Goal: Transaction & Acquisition: Purchase product/service

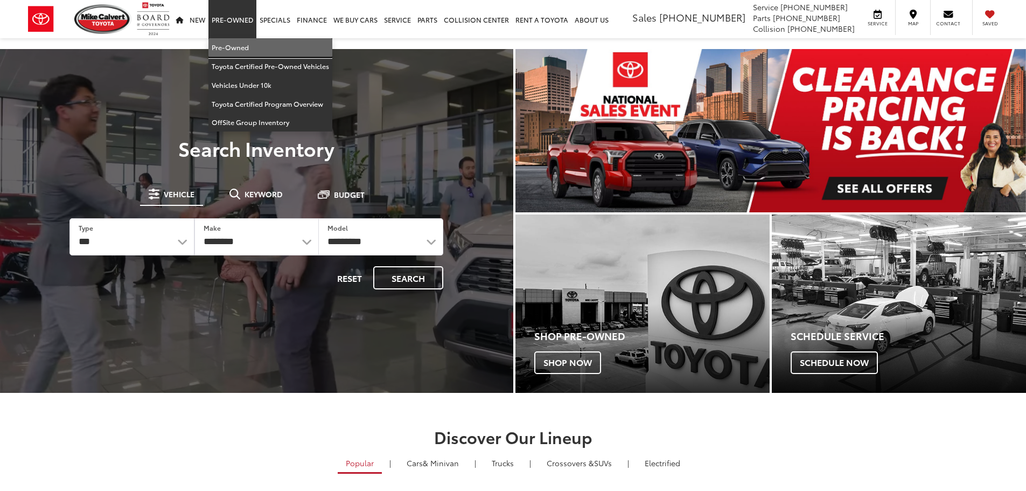
click at [230, 45] on link "Pre-Owned" at bounding box center [270, 47] width 124 height 19
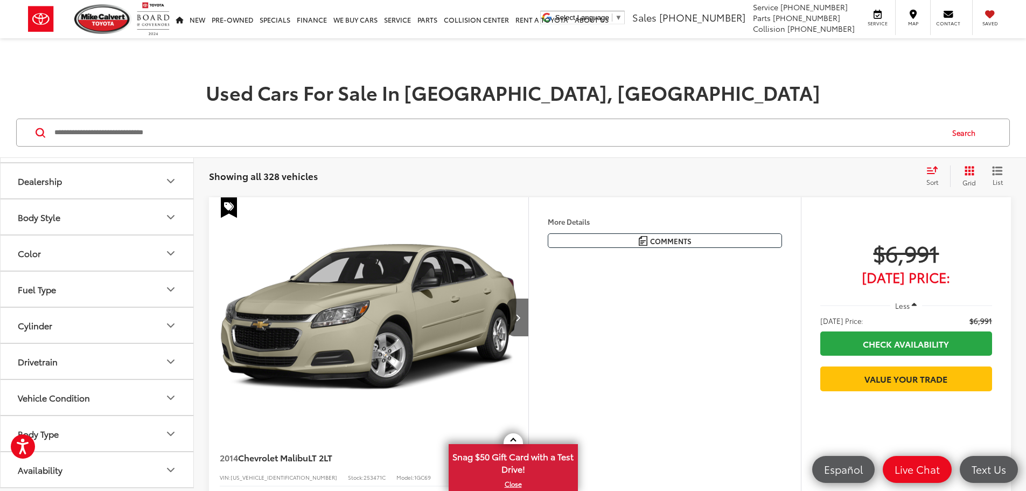
click at [97, 437] on button "Body Type" at bounding box center [98, 433] width 194 height 35
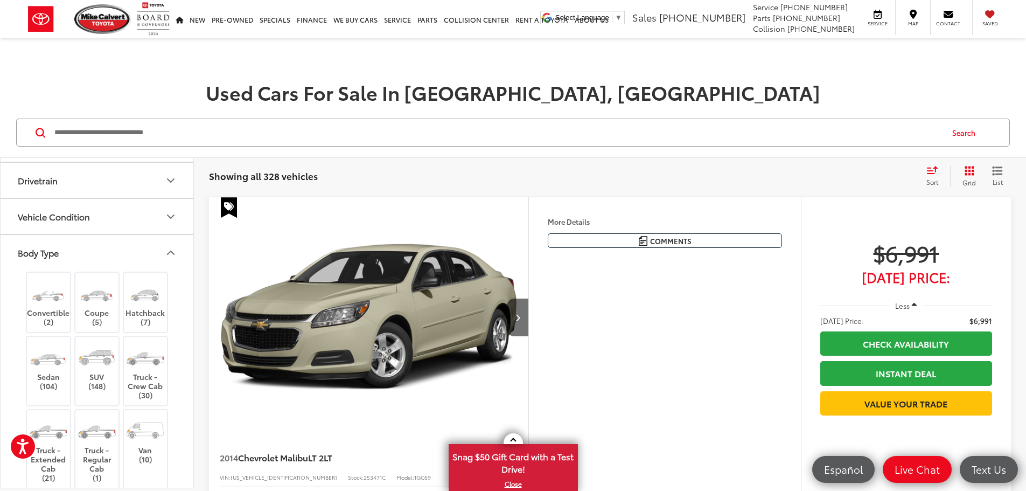
scroll to position [391, 0]
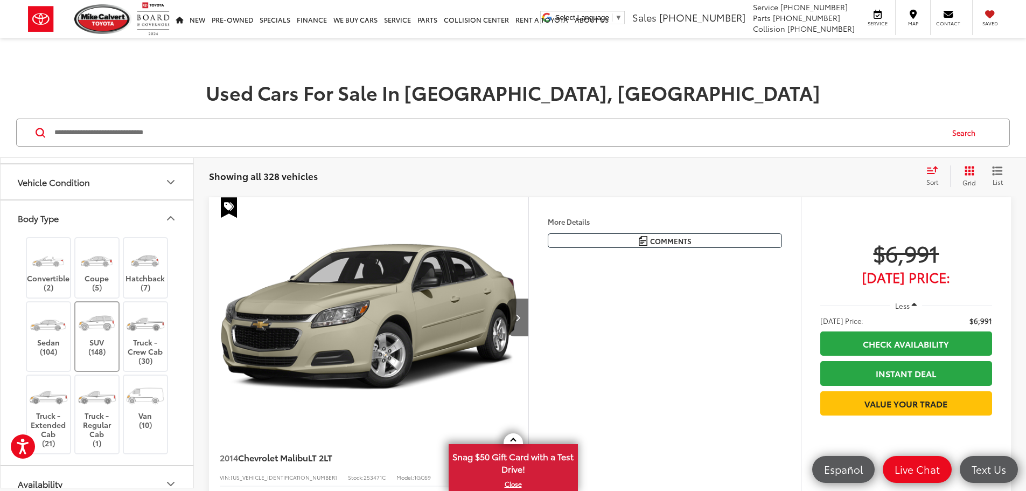
click at [93, 330] on img at bounding box center [96, 323] width 40 height 30
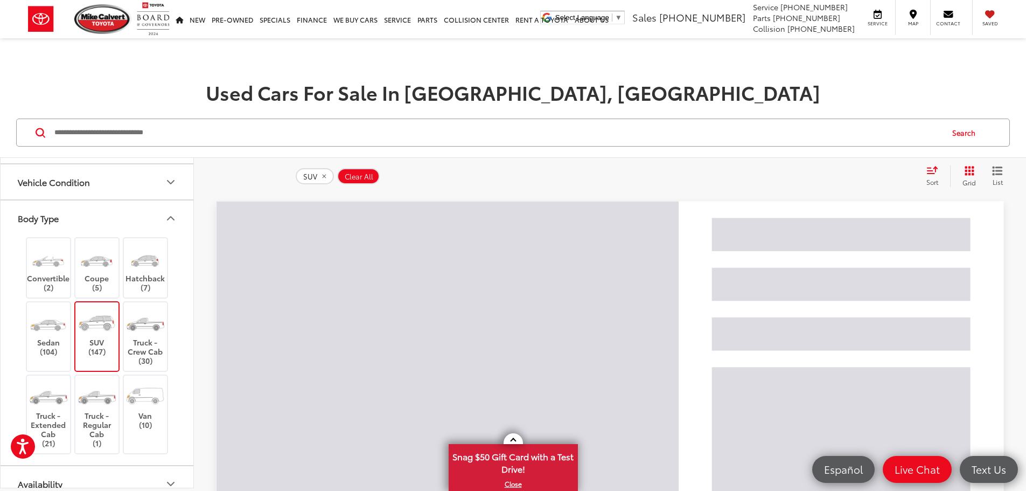
click at [173, 216] on icon "Body Type" at bounding box center [170, 218] width 13 height 13
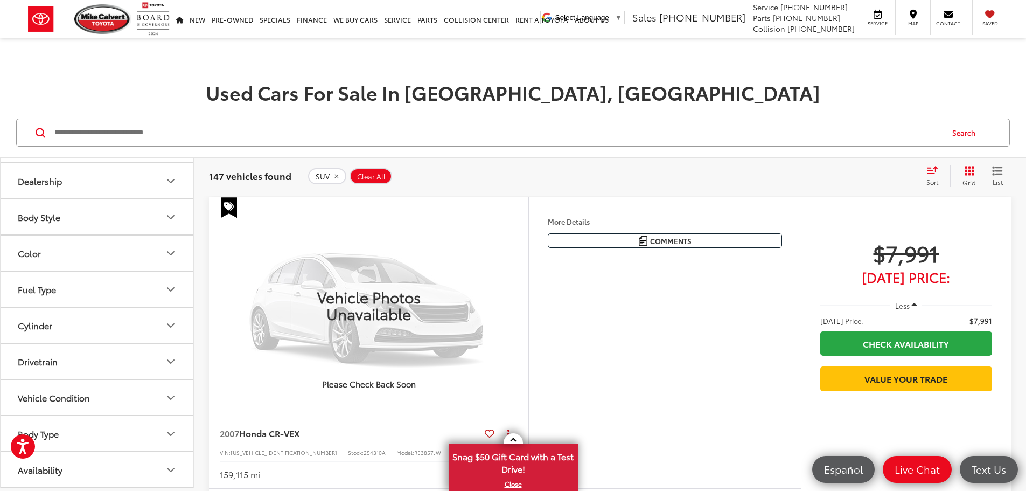
scroll to position [176, 0]
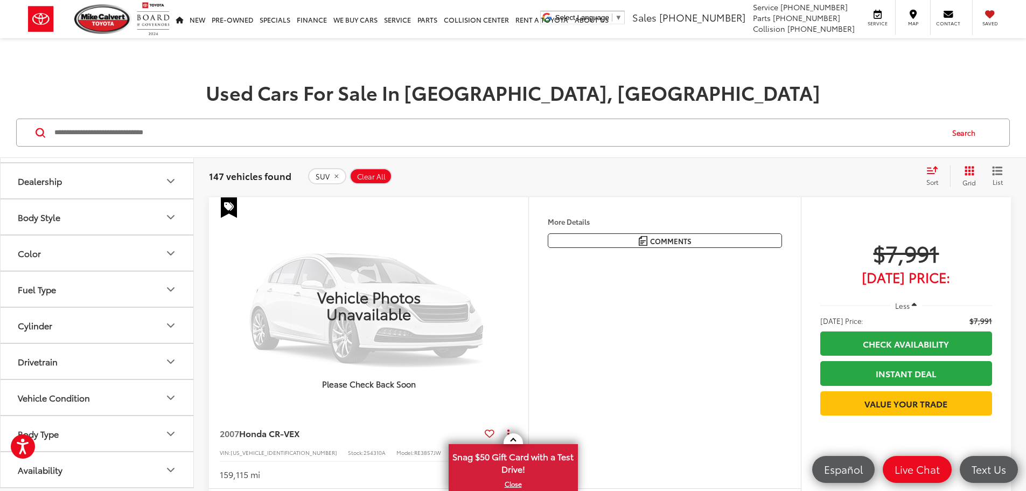
click at [970, 172] on icon "Grid View" at bounding box center [970, 171] width 10 height 10
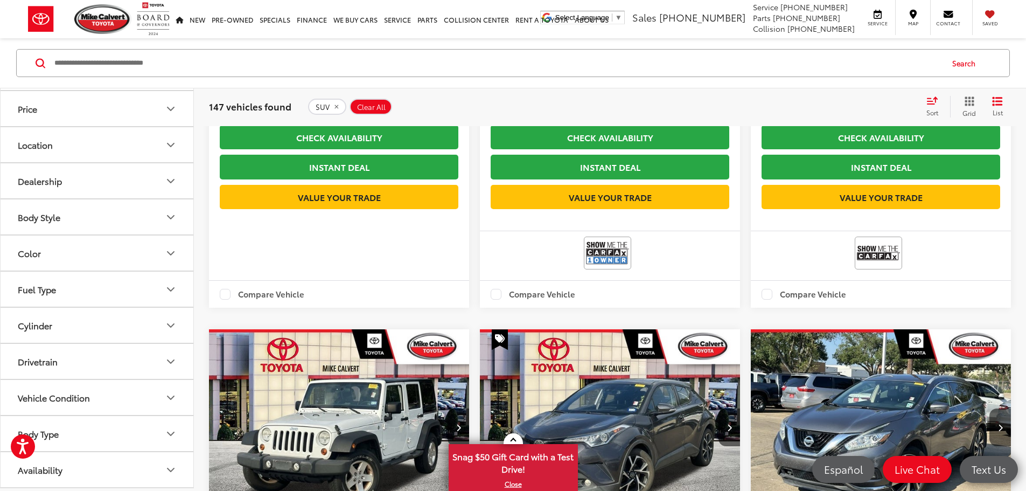
scroll to position [1724, 0]
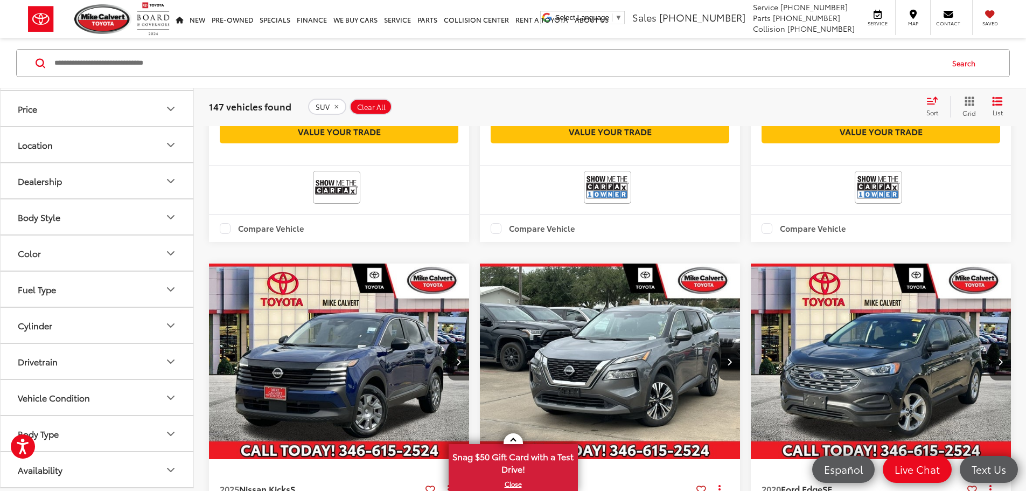
scroll to position [1740, 0]
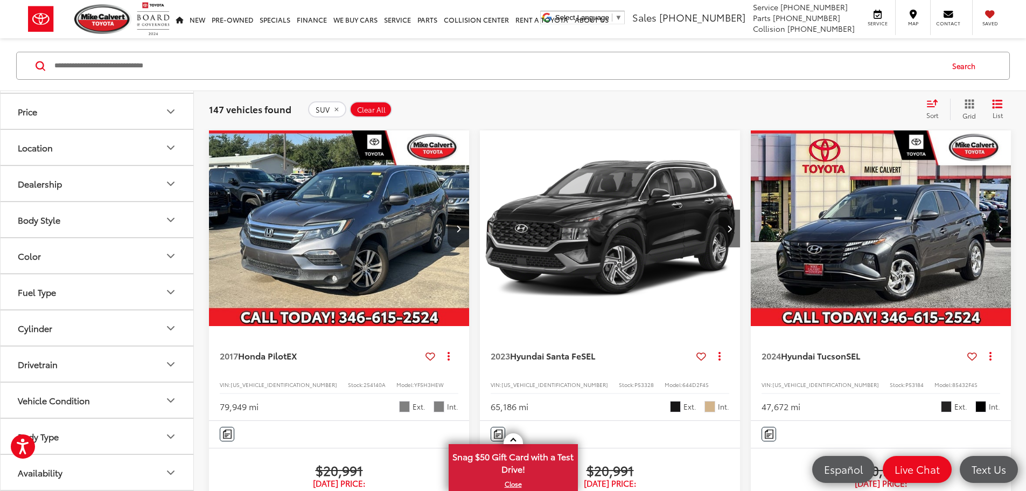
scroll to position [69, 0]
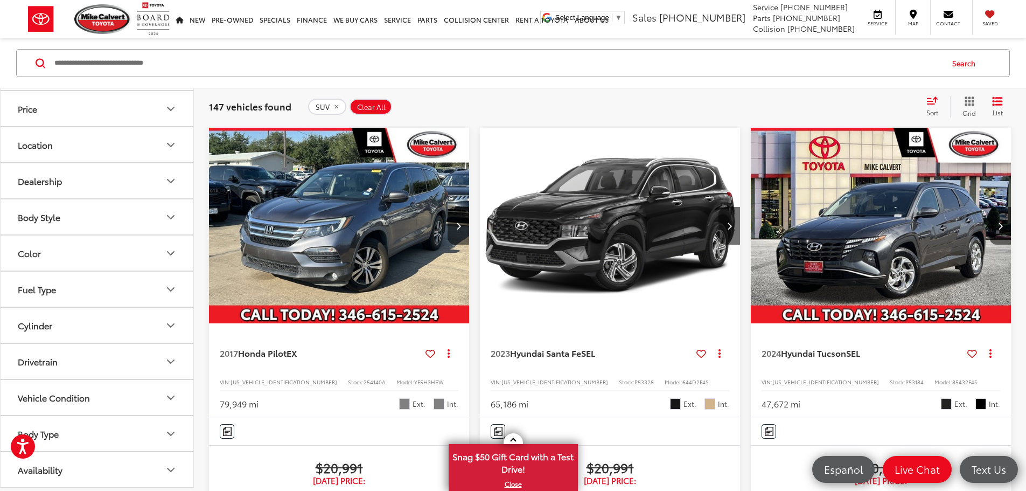
click at [539, 215] on img "2023 Hyundai Santa Fe SEL 0" at bounding box center [610, 226] width 262 height 197
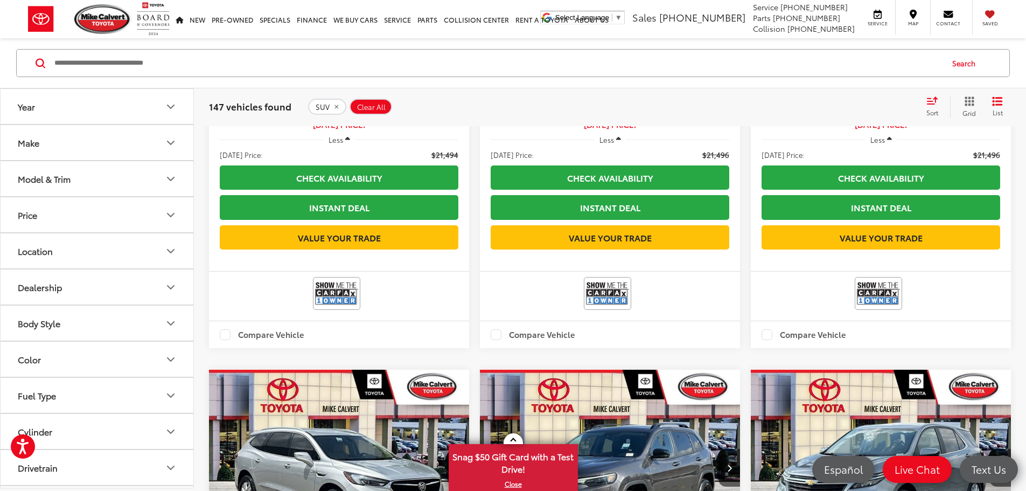
scroll to position [1686, 0]
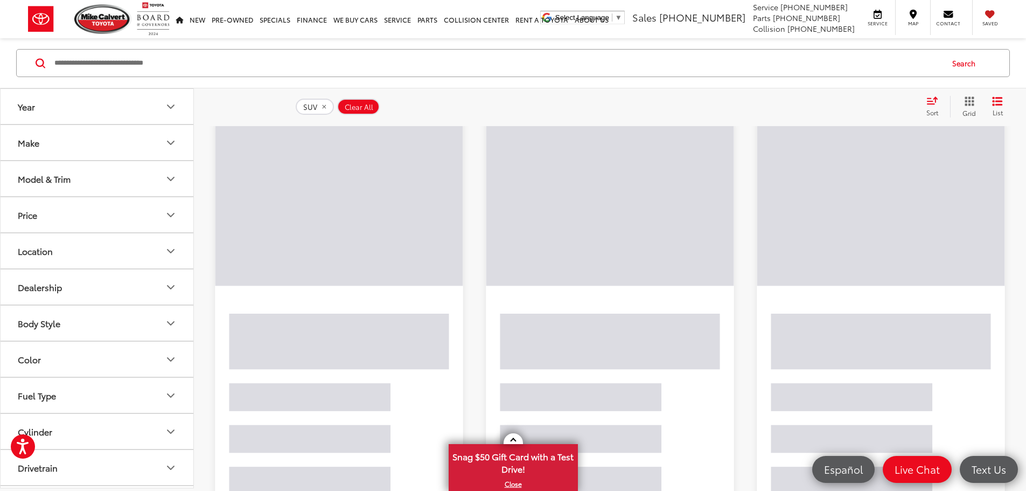
scroll to position [257, 0]
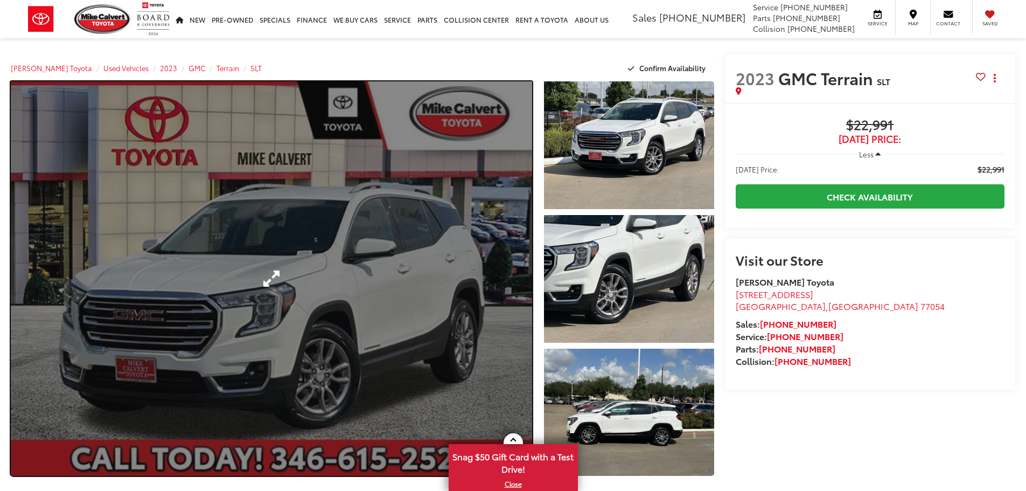
click at [466, 284] on link "Expand Photo 0" at bounding box center [271, 278] width 521 height 394
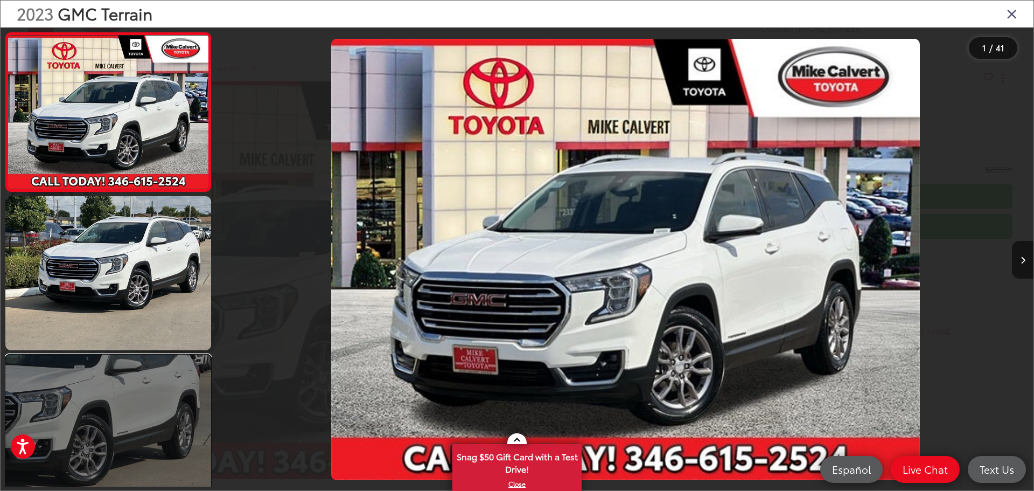
click at [78, 425] on link at bounding box center [108, 431] width 206 height 154
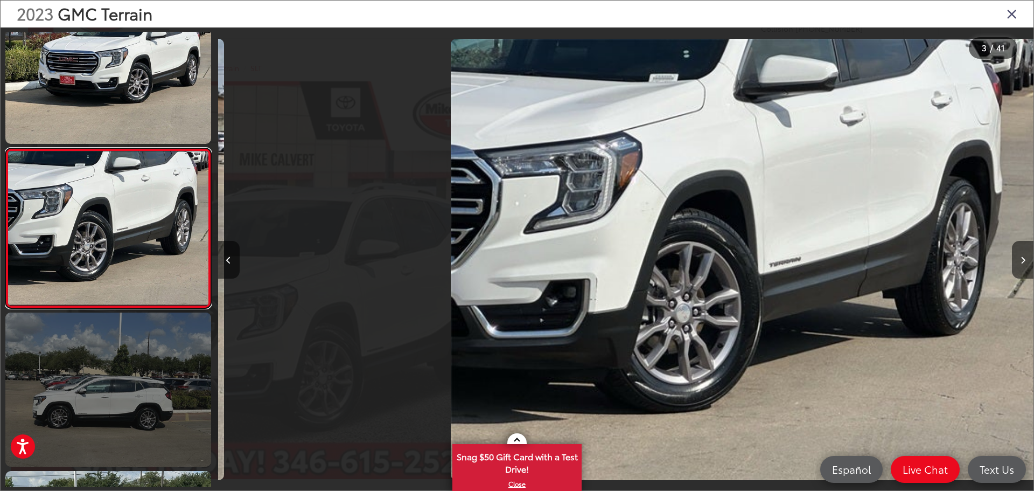
scroll to position [0, 1632]
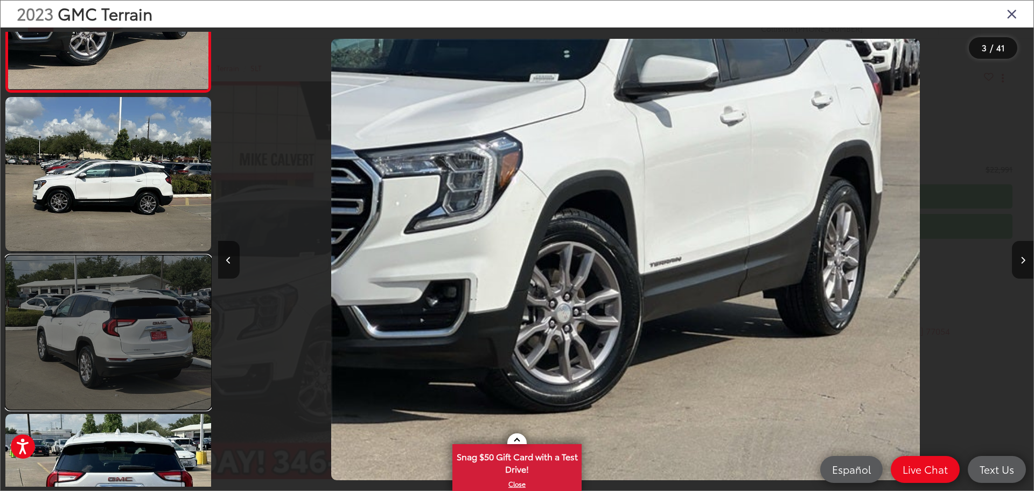
click at [148, 325] on link at bounding box center [108, 332] width 206 height 154
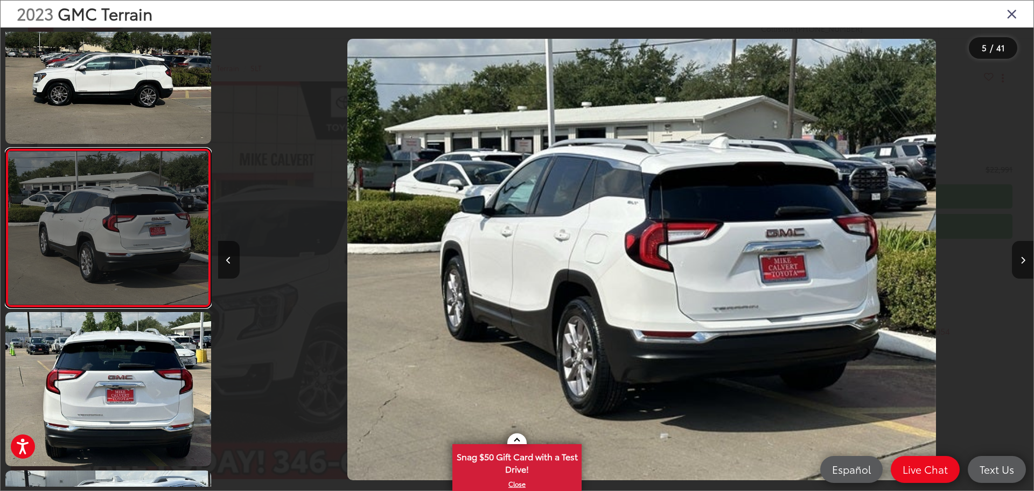
scroll to position [0, 3264]
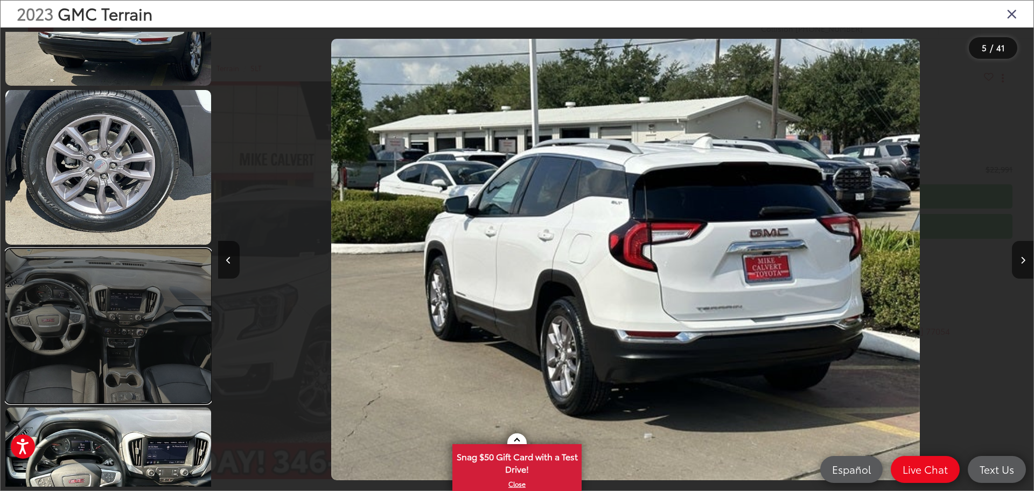
click at [148, 324] on link at bounding box center [108, 326] width 206 height 154
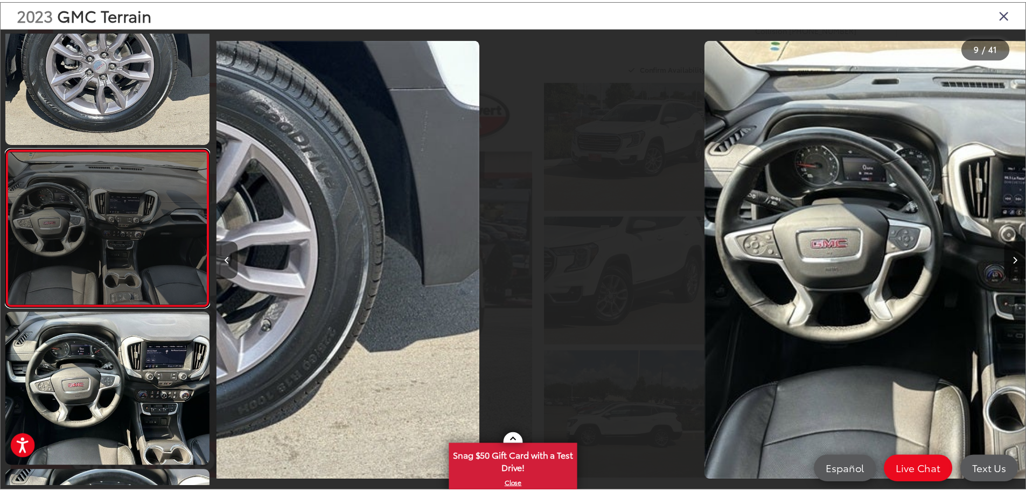
scroll to position [0, 6527]
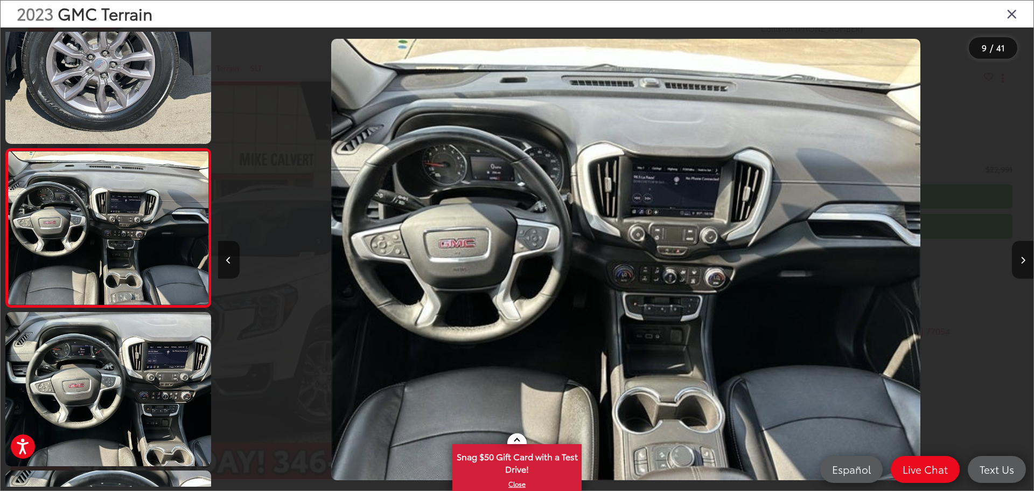
click at [1013, 11] on icon "Close gallery" at bounding box center [1012, 13] width 11 height 14
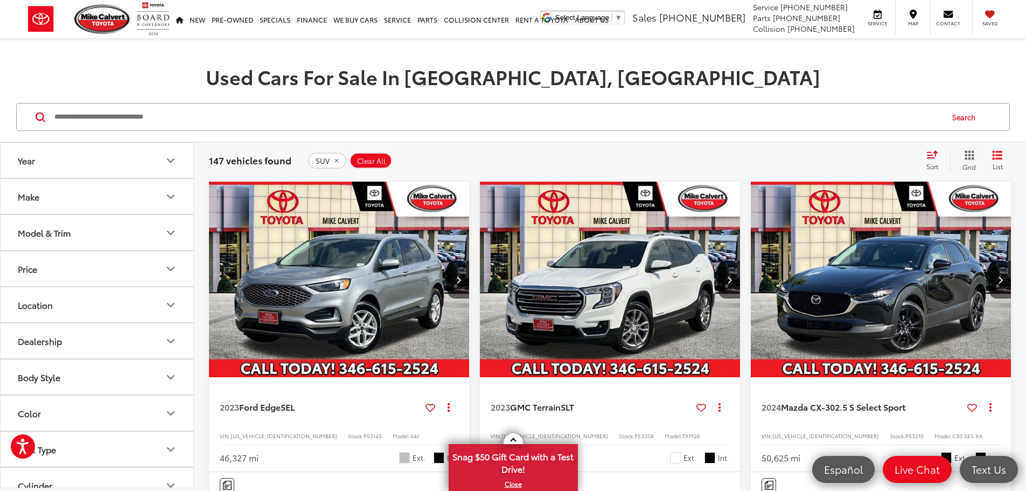
click at [100, 262] on button "Price" at bounding box center [98, 268] width 194 height 35
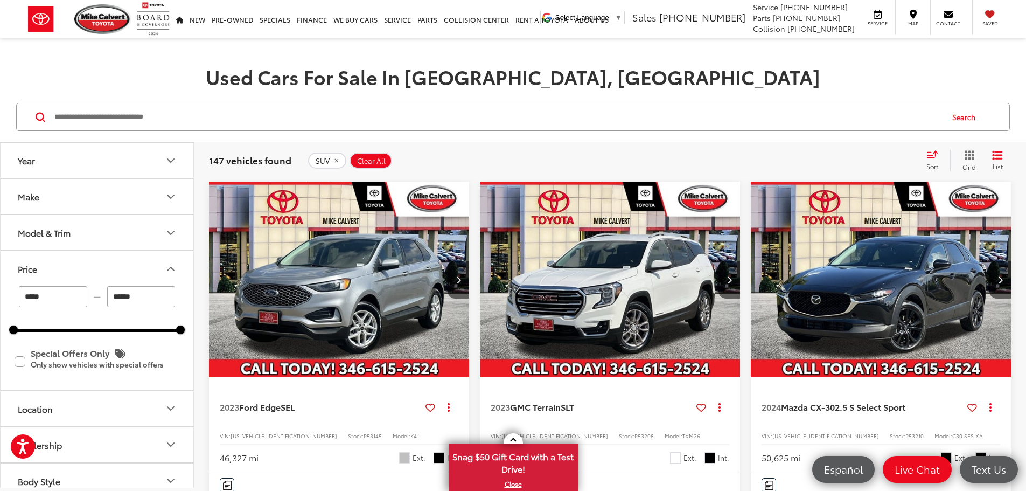
drag, startPoint x: 152, startPoint y: 295, endPoint x: 114, endPoint y: 300, distance: 38.6
click at [114, 300] on input "******" at bounding box center [141, 296] width 68 height 21
type input "******"
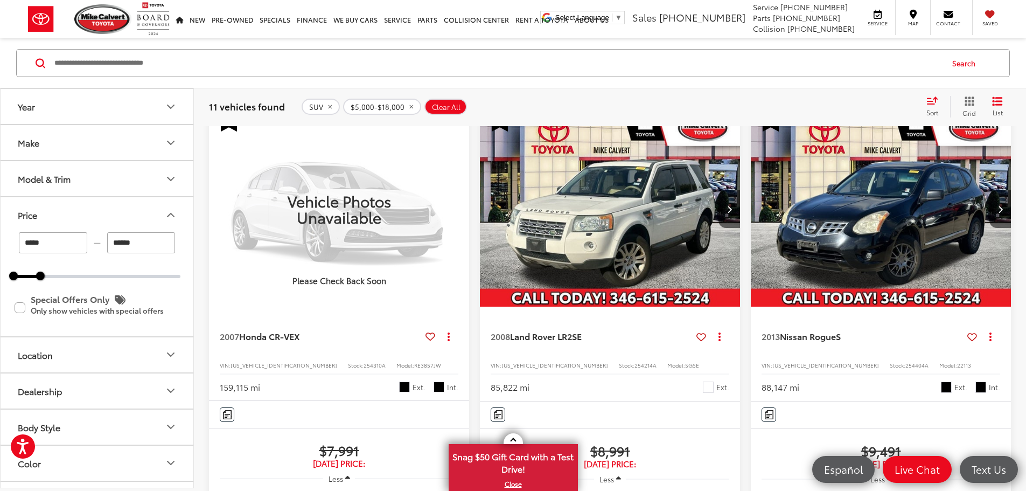
scroll to position [123, 0]
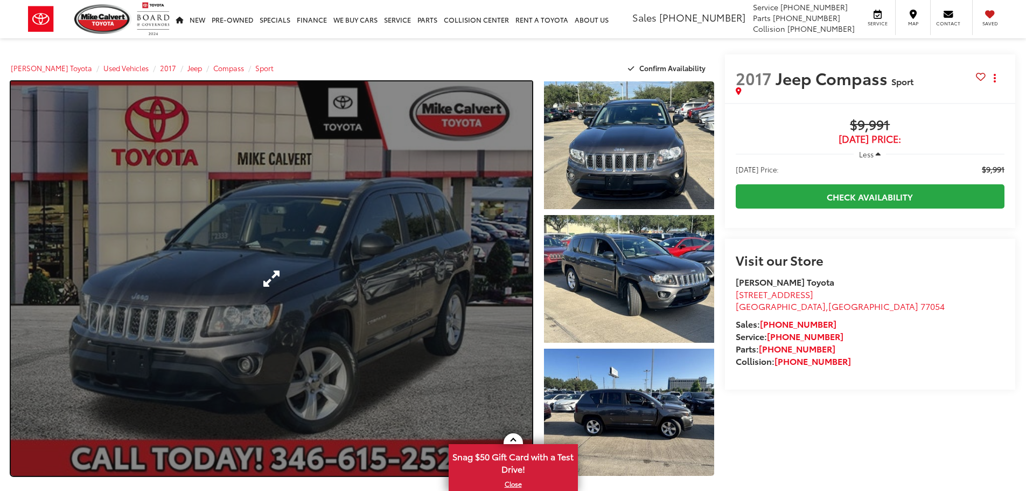
click at [491, 279] on link "Expand Photo 0" at bounding box center [271, 278] width 521 height 394
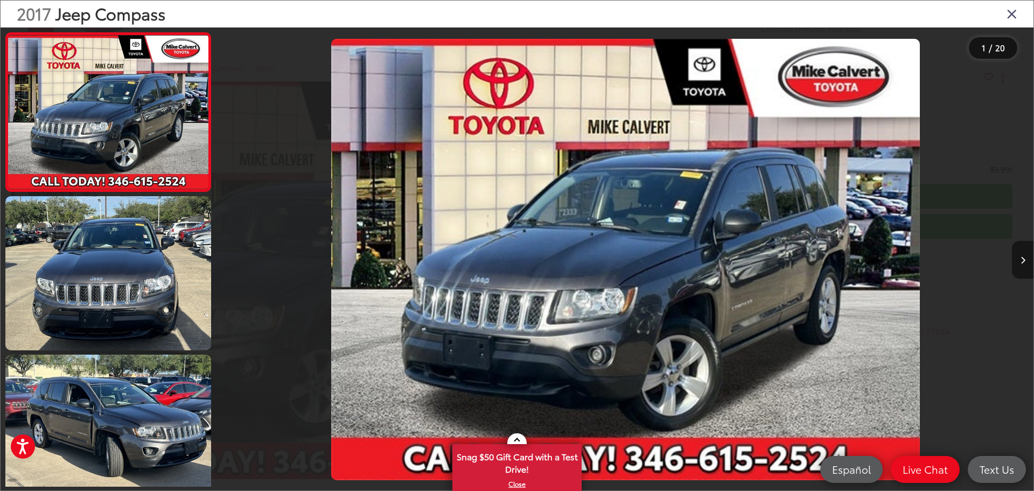
click at [1026, 253] on button "Next image" at bounding box center [1023, 260] width 22 height 38
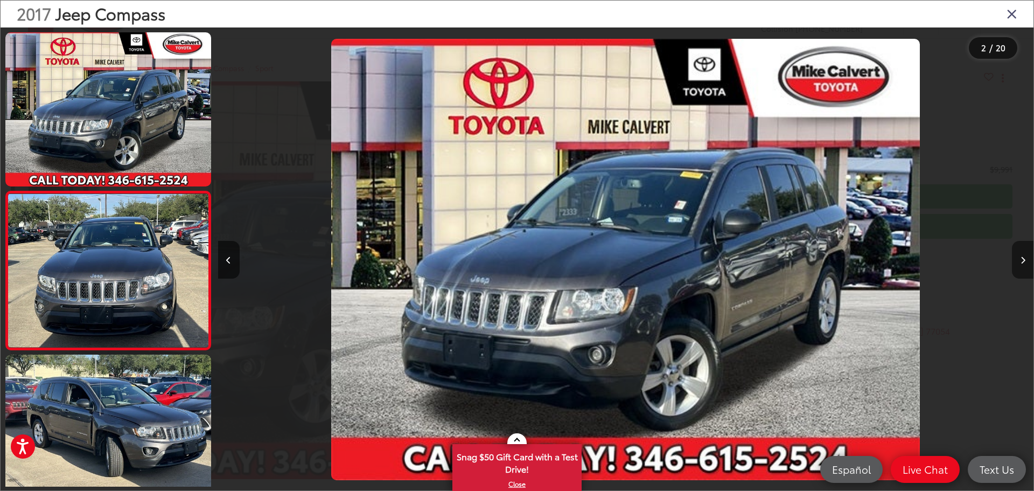
scroll to position [43, 0]
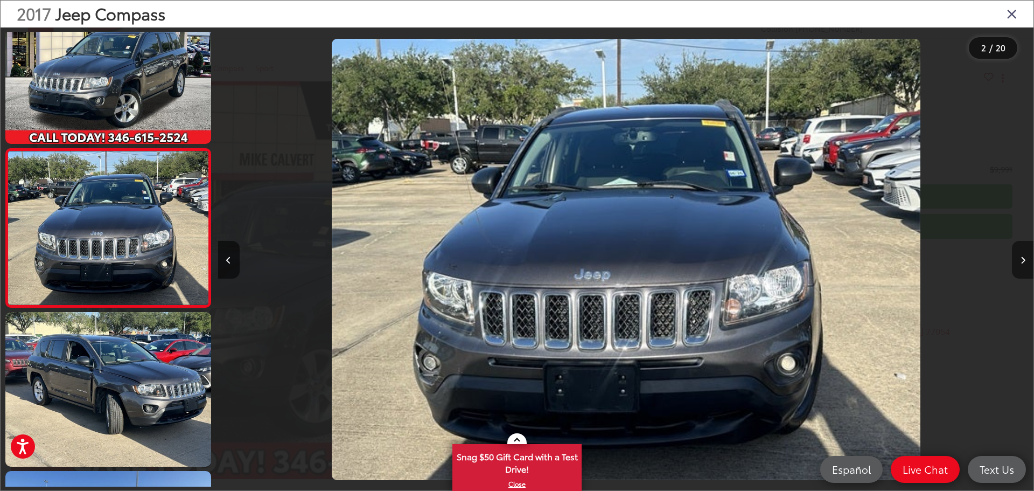
click at [1026, 253] on button "Next image" at bounding box center [1023, 260] width 22 height 38
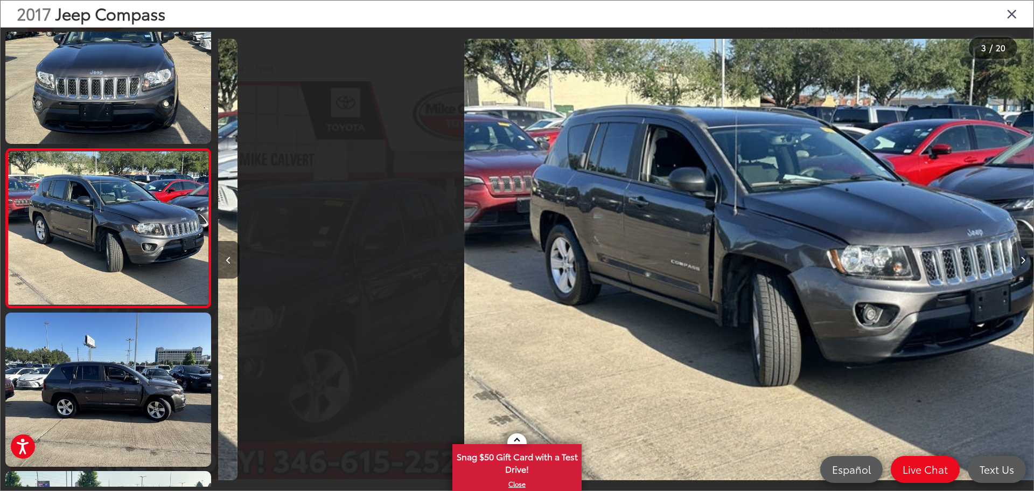
scroll to position [0, 1632]
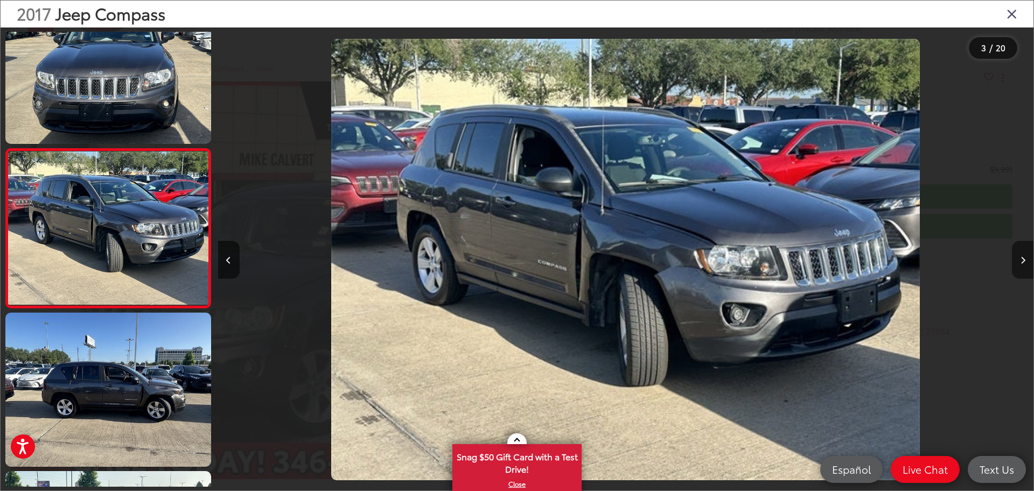
click at [1026, 253] on button "Next image" at bounding box center [1023, 260] width 22 height 38
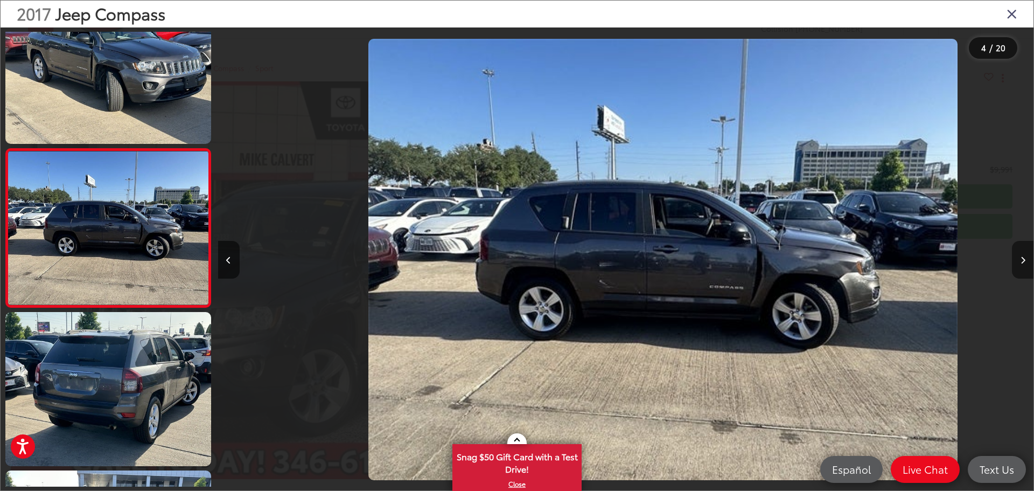
scroll to position [0, 2447]
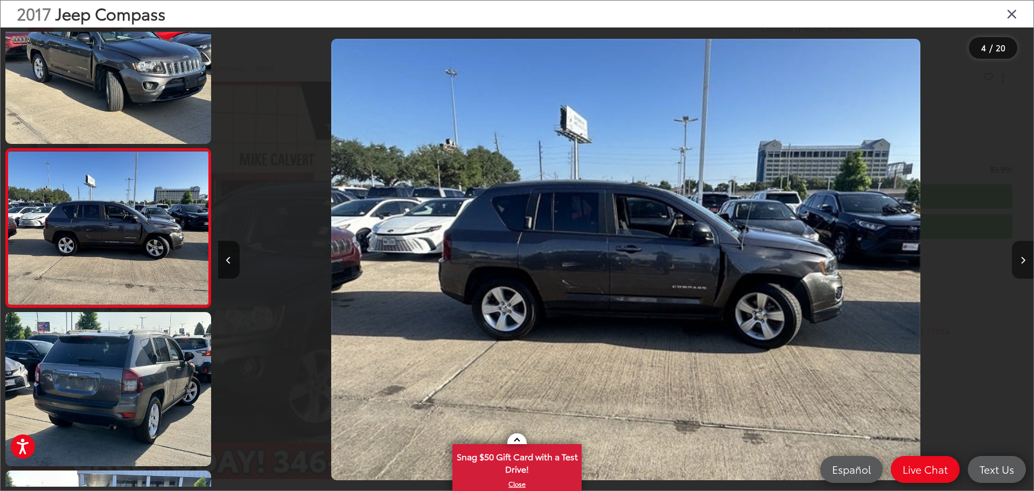
click at [1026, 253] on button "Next image" at bounding box center [1023, 260] width 22 height 38
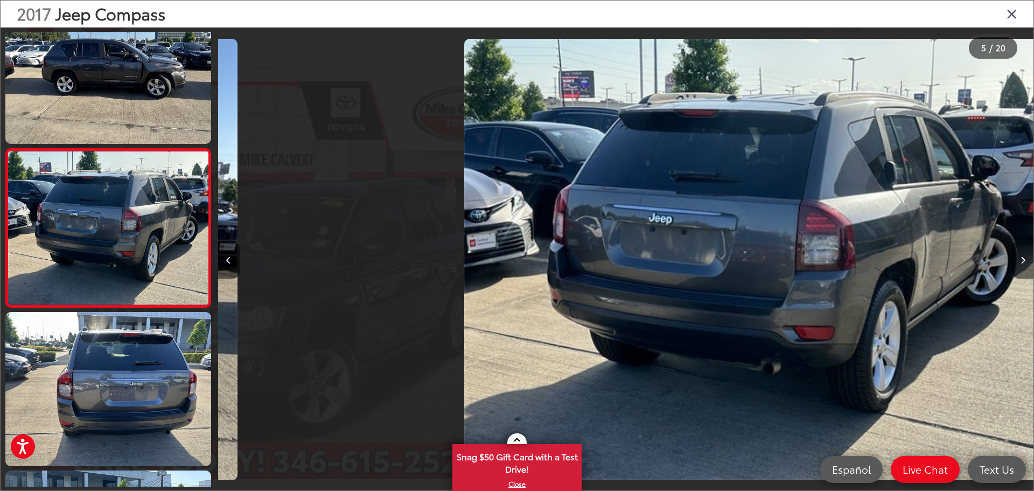
scroll to position [0, 3264]
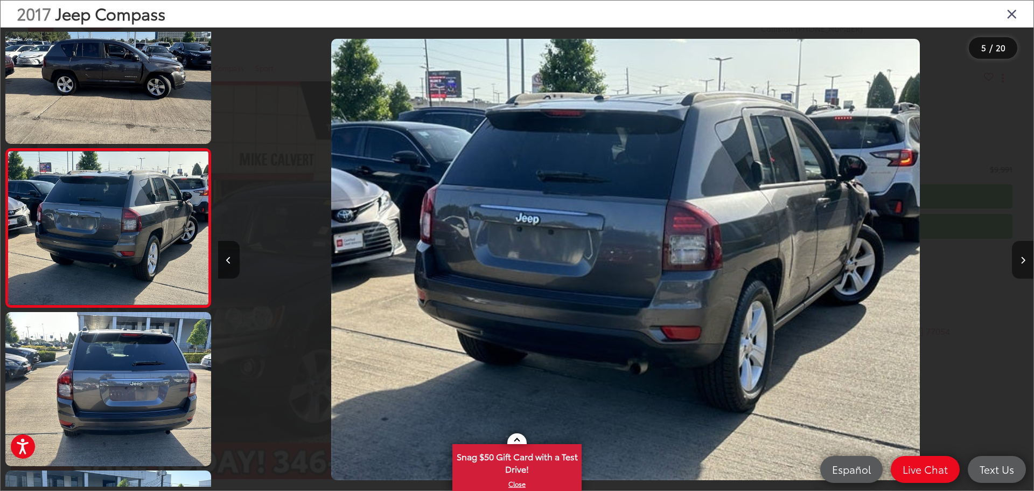
click at [1026, 253] on button "Next image" at bounding box center [1023, 260] width 22 height 38
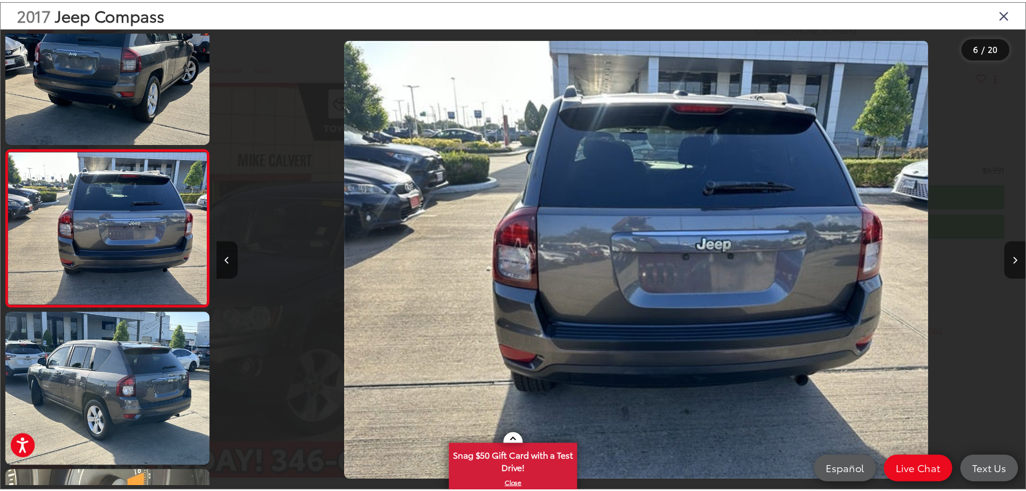
scroll to position [0, 4079]
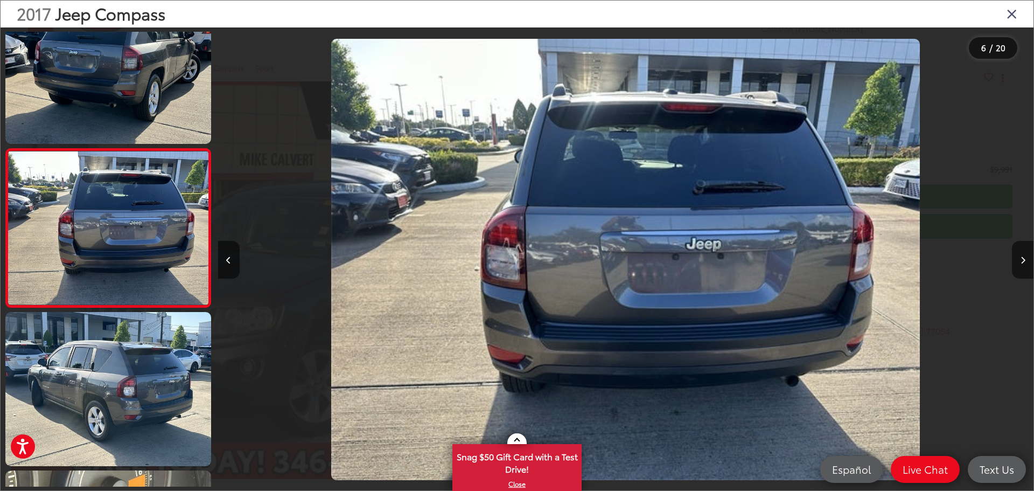
click at [1011, 16] on icon "Close gallery" at bounding box center [1012, 13] width 11 height 14
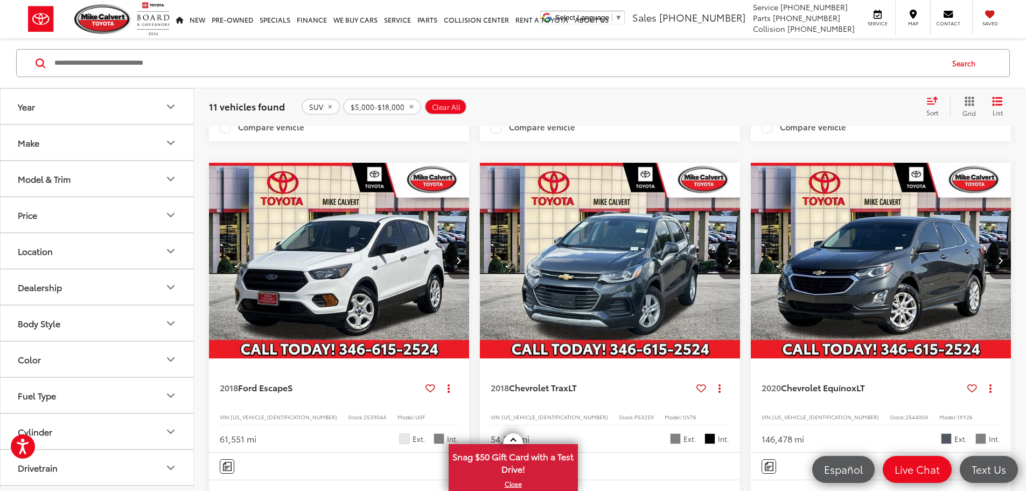
scroll to position [1255, 0]
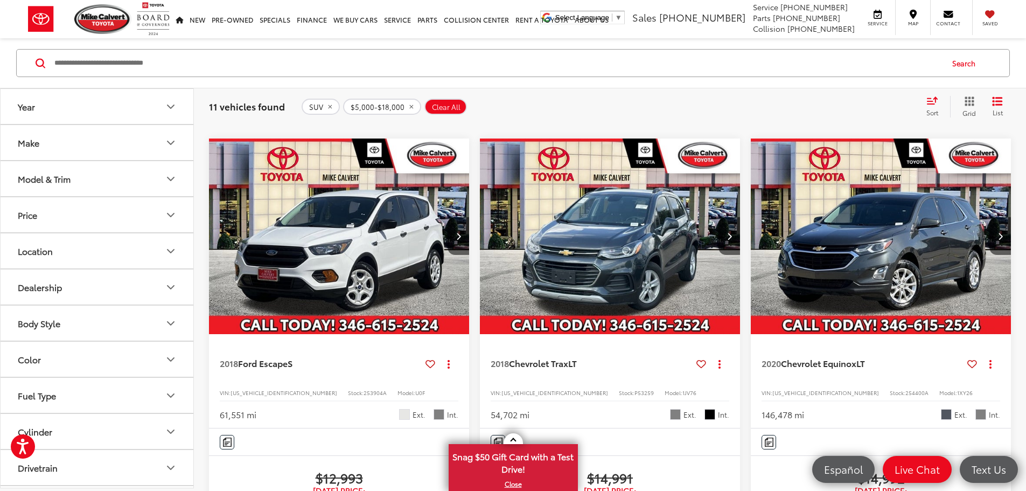
drag, startPoint x: 321, startPoint y: 211, endPoint x: 768, endPoint y: 268, distance: 450.3
click at [750, 211] on img "2020 Chevrolet Equinox LT 0" at bounding box center [881, 236] width 262 height 197
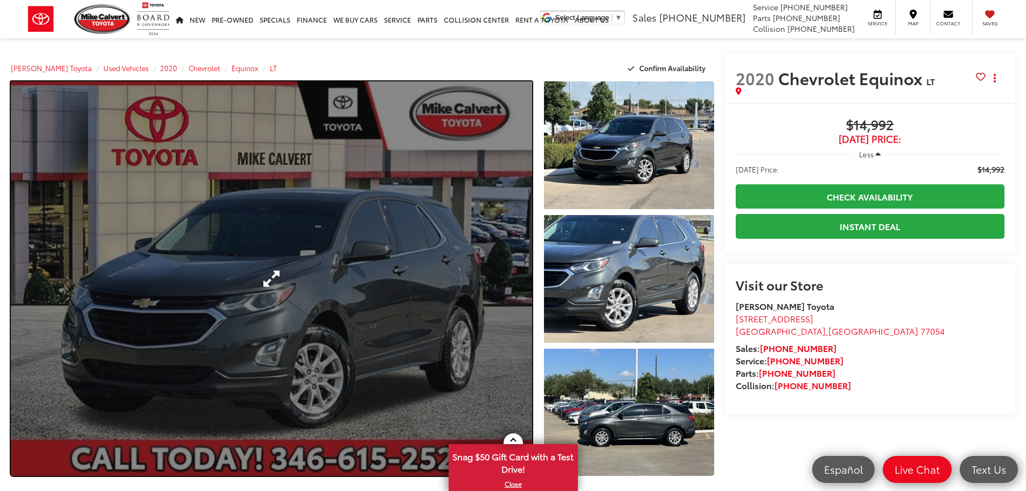
click at [482, 282] on link "Expand Photo 0" at bounding box center [271, 278] width 521 height 394
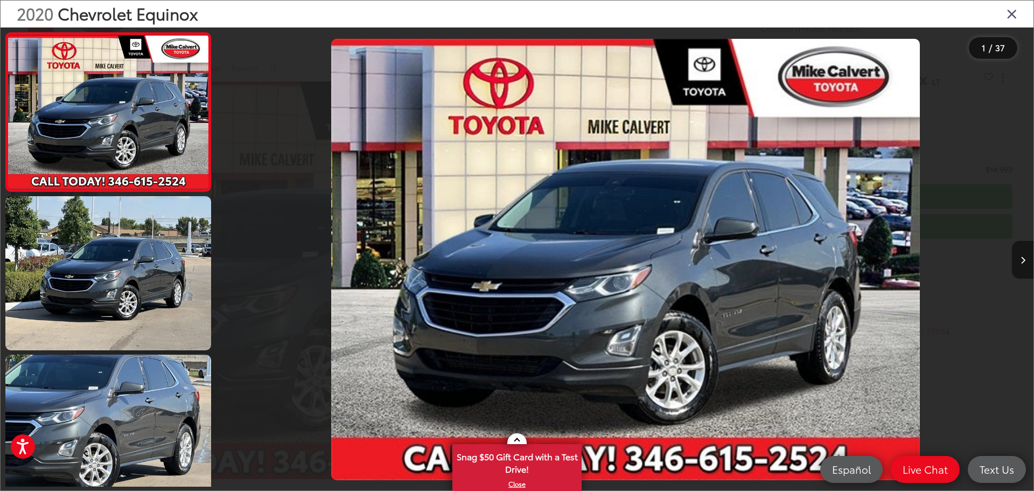
click at [1017, 255] on button "Next image" at bounding box center [1023, 260] width 22 height 38
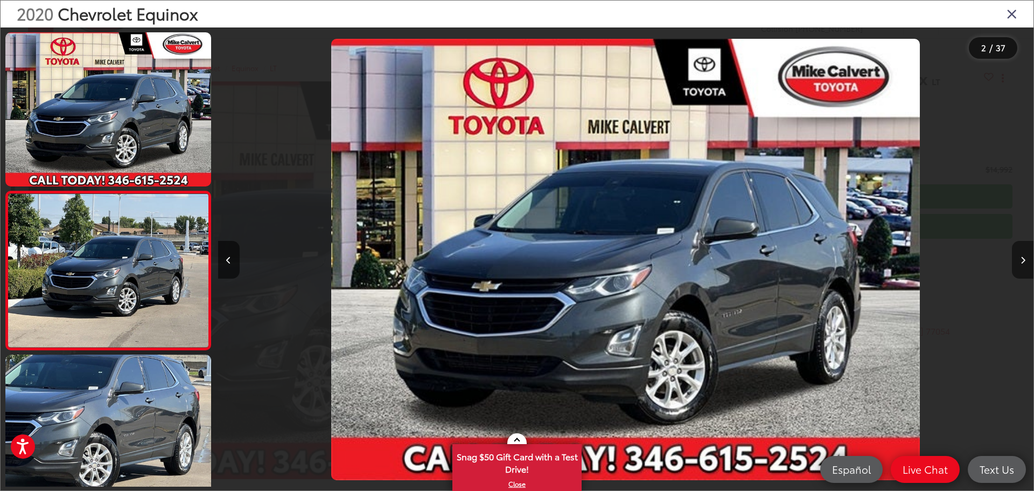
scroll to position [43, 0]
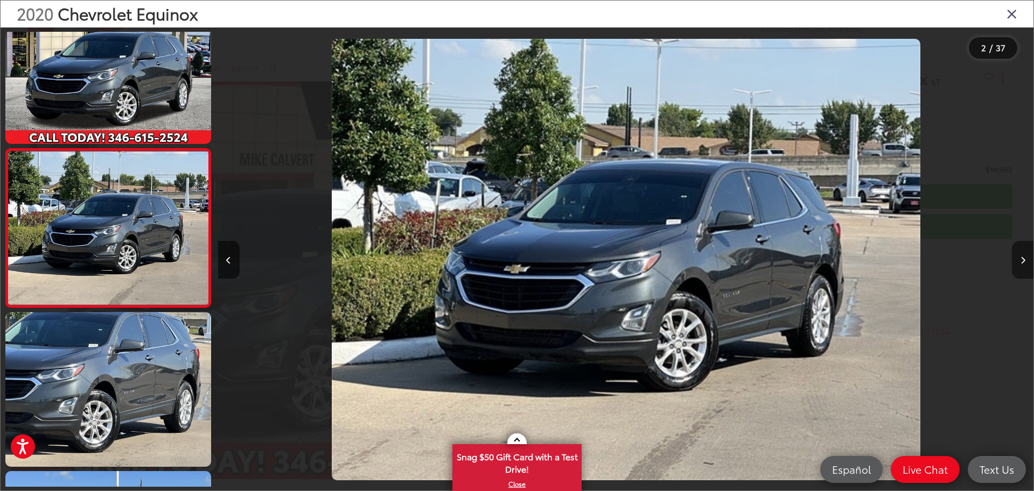
click at [1017, 255] on button "Next image" at bounding box center [1023, 260] width 22 height 38
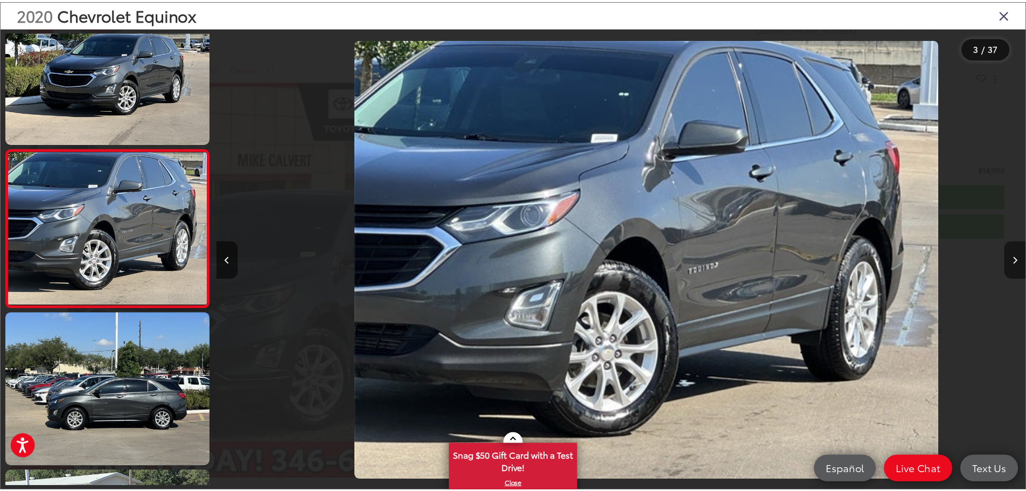
scroll to position [0, 1632]
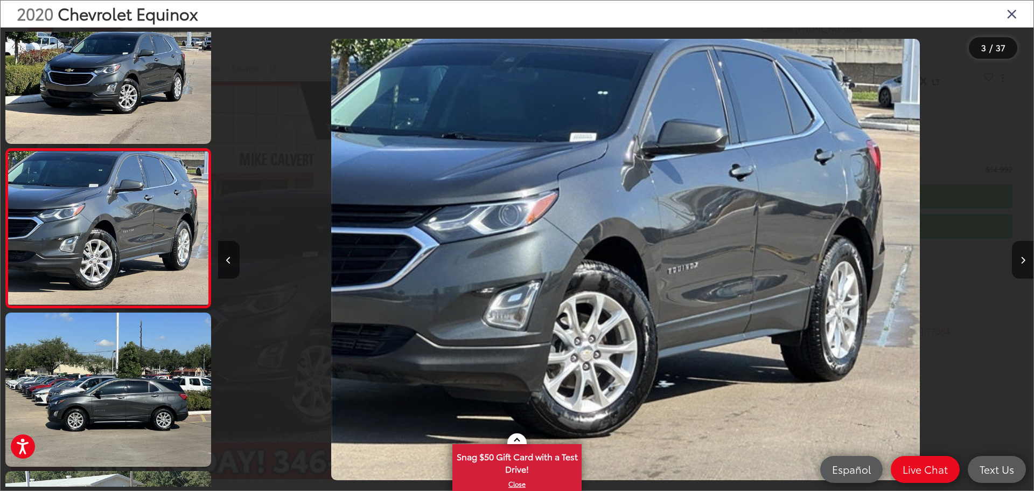
click at [1010, 16] on icon "Close gallery" at bounding box center [1012, 13] width 11 height 14
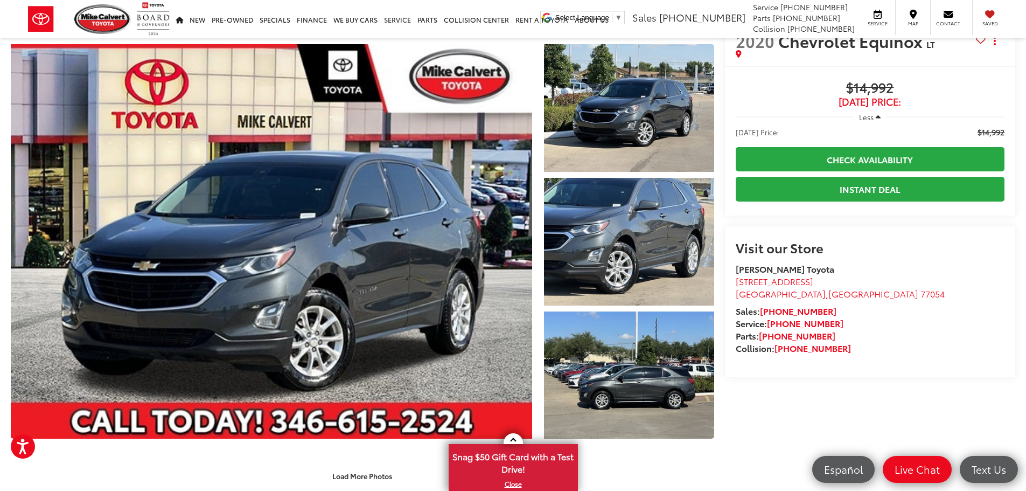
scroll to position [54, 0]
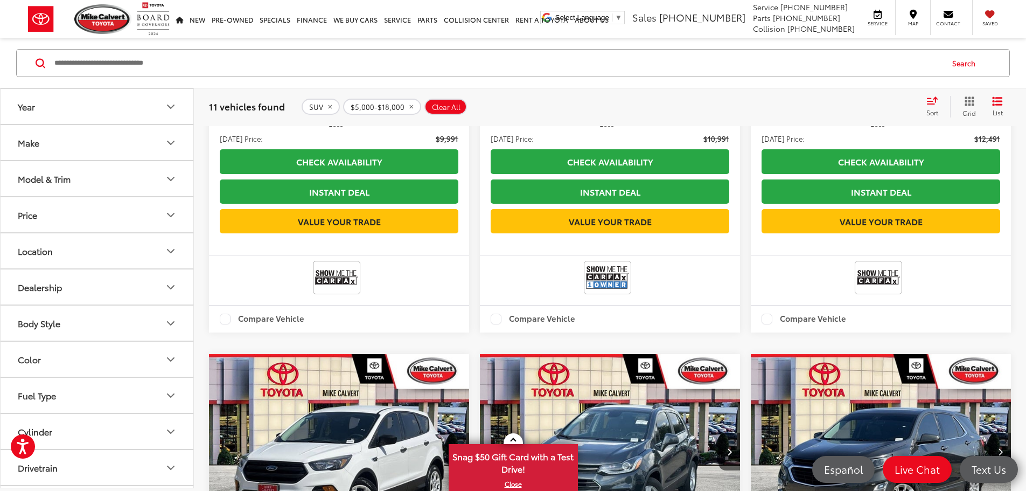
scroll to position [1201, 0]
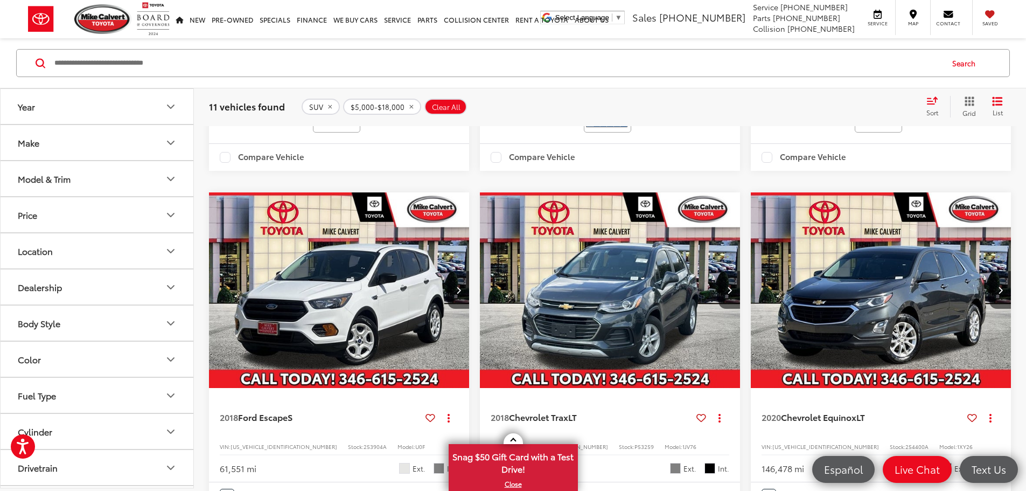
click at [171, 65] on input "Search by Make, Model, or Keyword" at bounding box center [497, 63] width 889 height 26
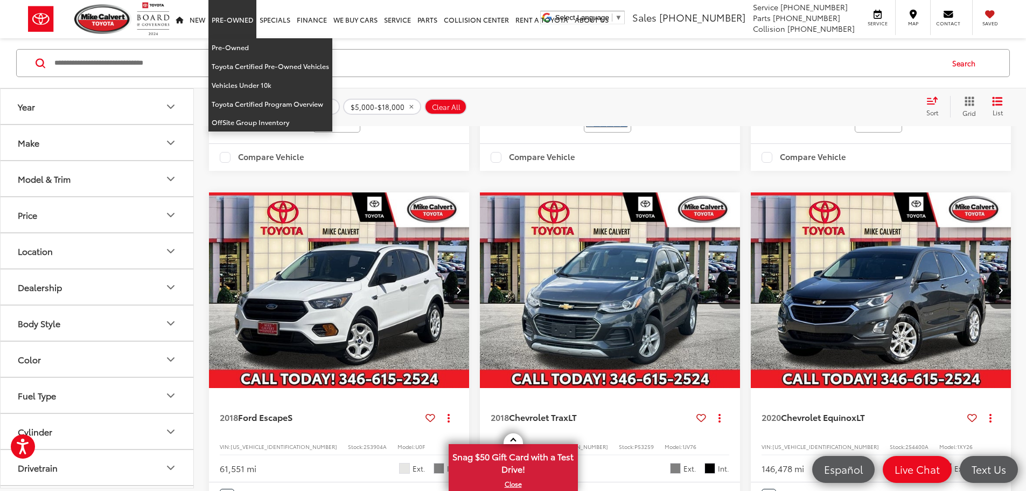
click at [228, 19] on link "Pre-Owned" at bounding box center [232, 19] width 48 height 38
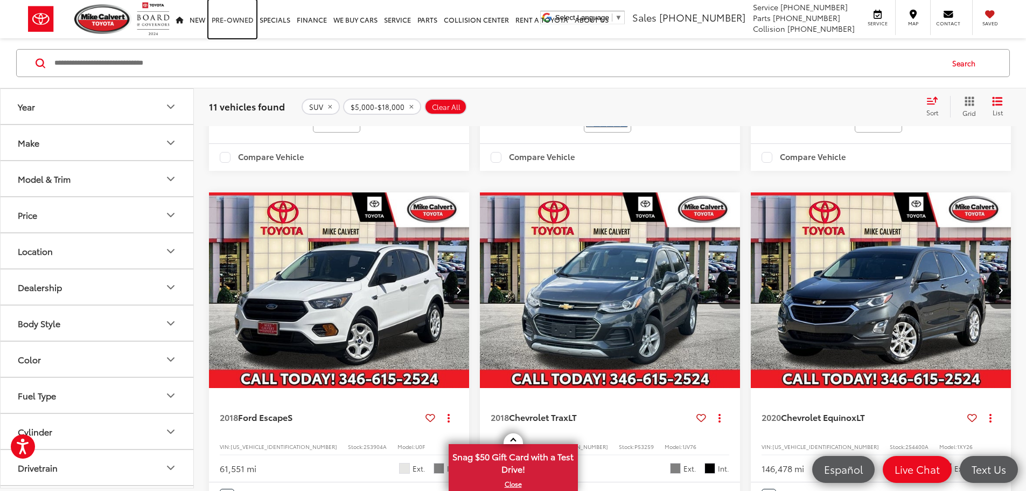
click at [230, 20] on link "Pre-Owned" at bounding box center [232, 19] width 48 height 38
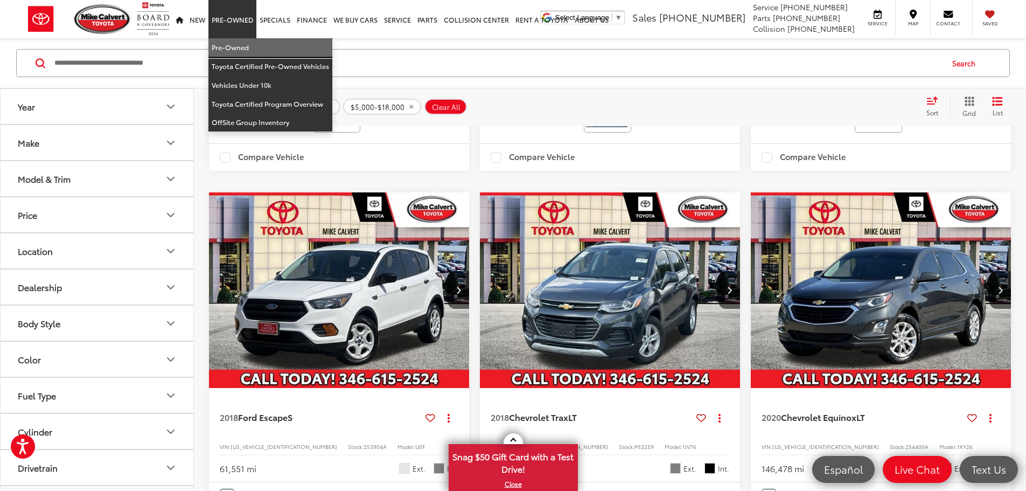
click at [238, 44] on link "Pre-Owned" at bounding box center [270, 47] width 124 height 19
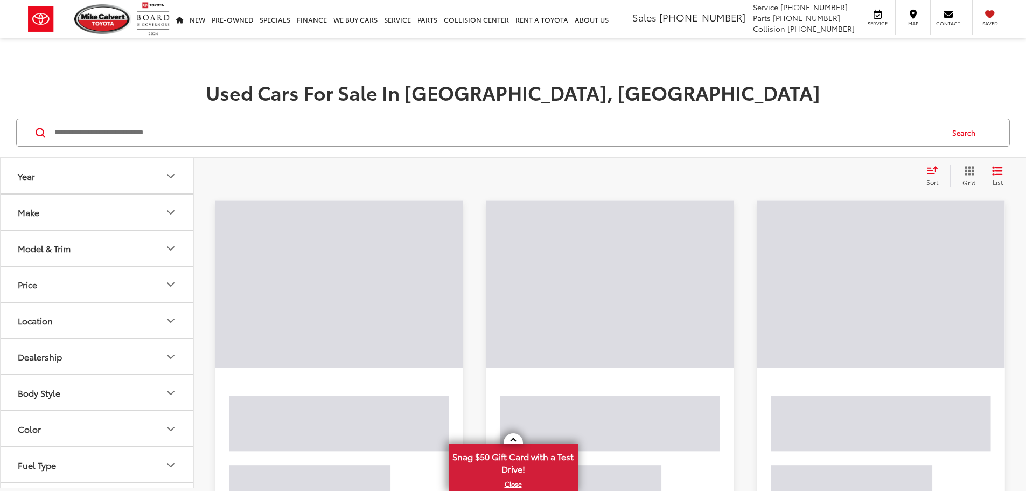
click at [215, 129] on input "Search by Make, Model, or Keyword" at bounding box center [497, 133] width 889 height 26
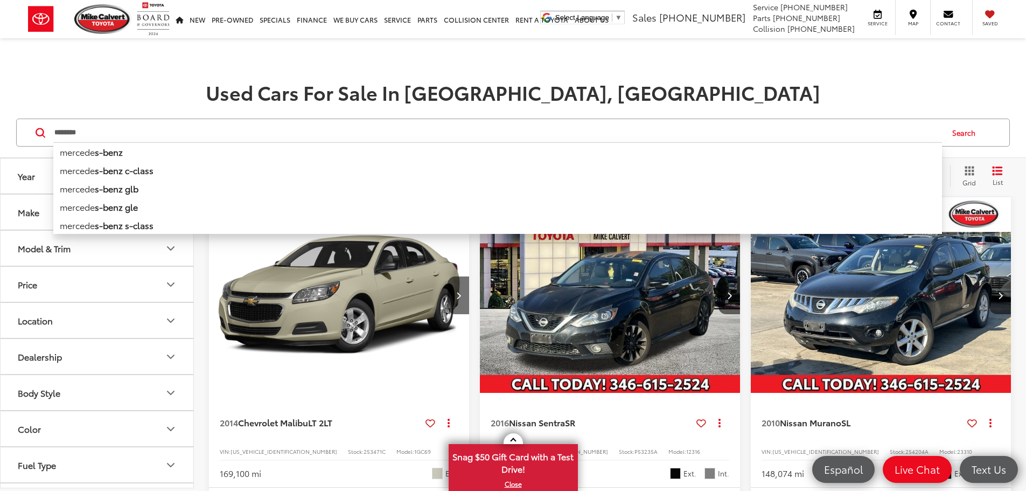
type input "********"
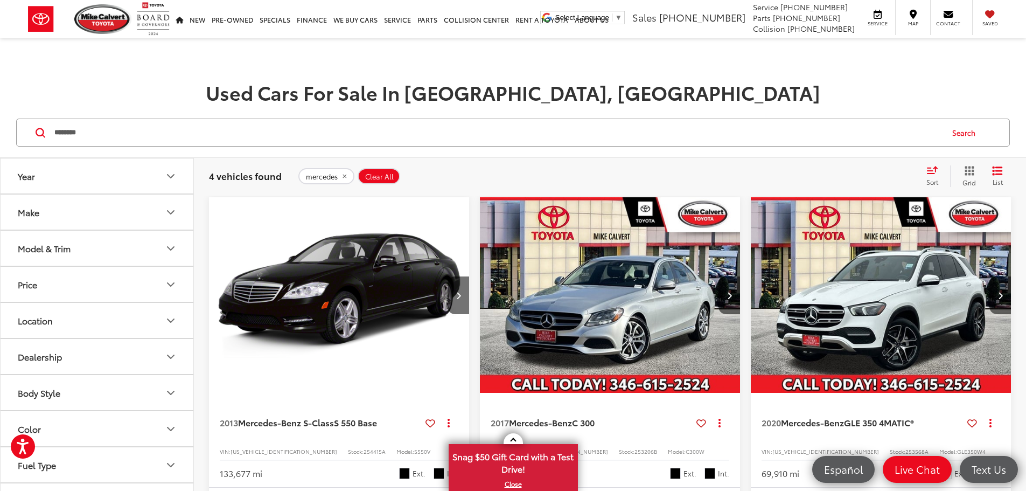
scroll to position [54, 0]
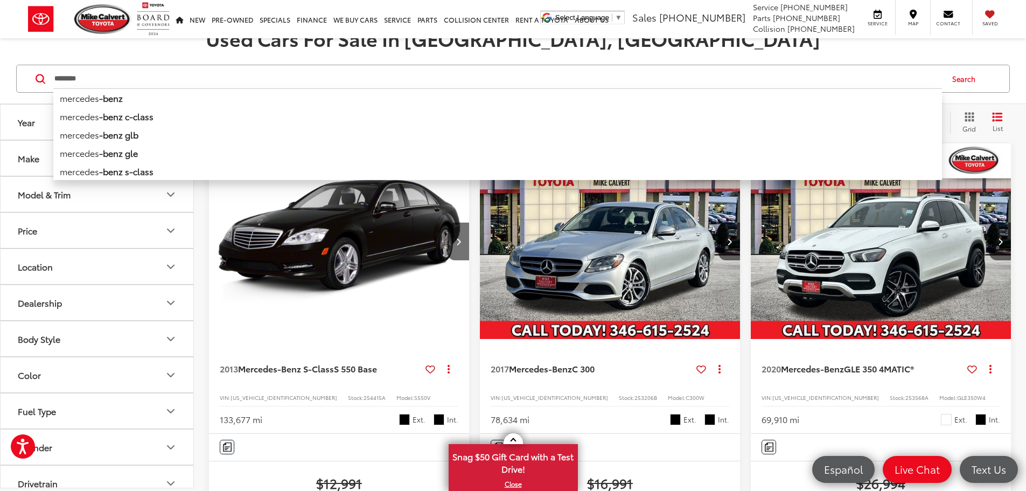
click at [750, 246] on img "2020 Mercedes-Benz GLE GLE 350 4MATIC® 0" at bounding box center [881, 241] width 262 height 197
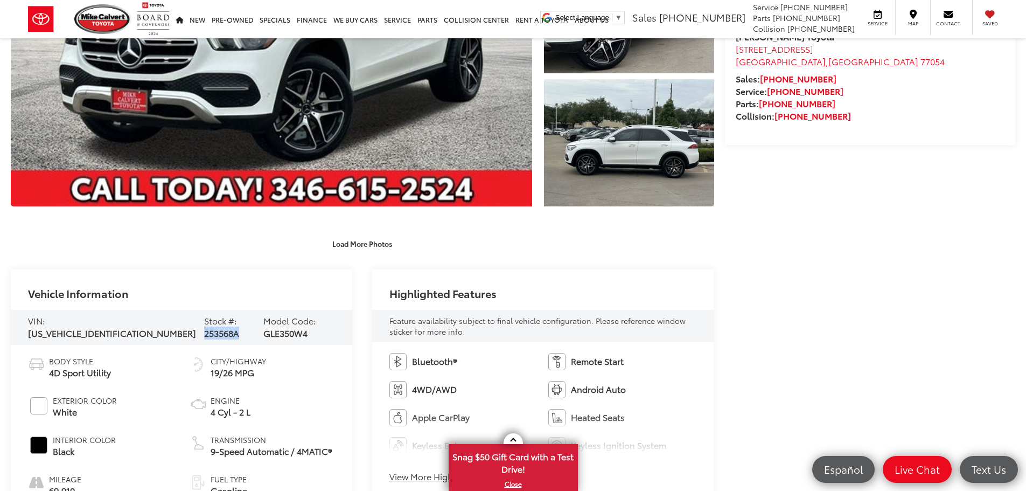
drag, startPoint x: 213, startPoint y: 326, endPoint x: 179, endPoint y: 326, distance: 33.4
click at [179, 326] on div "VIN: [US_VEHICLE_IDENTIFICATION_NUMBER] Stock #: 253568A Model Code: GLE350W4" at bounding box center [182, 328] width 342 height 36
copy span "253568A"
